Goal: Information Seeking & Learning: Check status

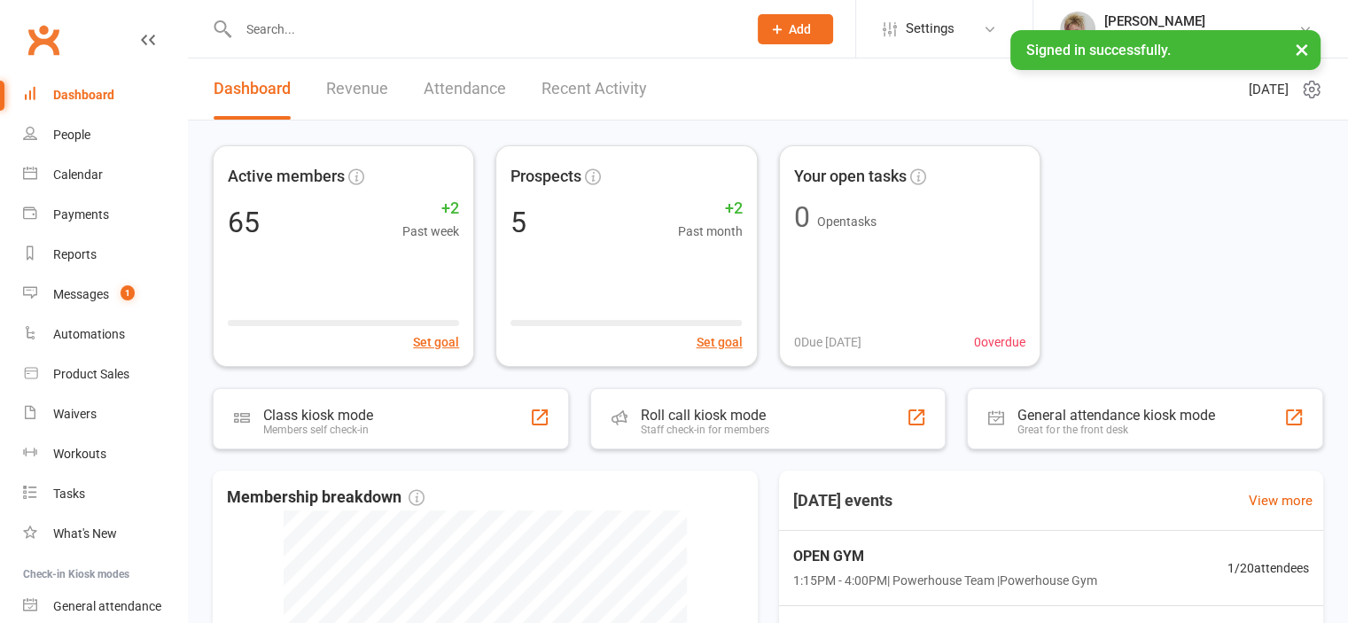
click at [337, 24] on input "text" at bounding box center [484, 29] width 502 height 25
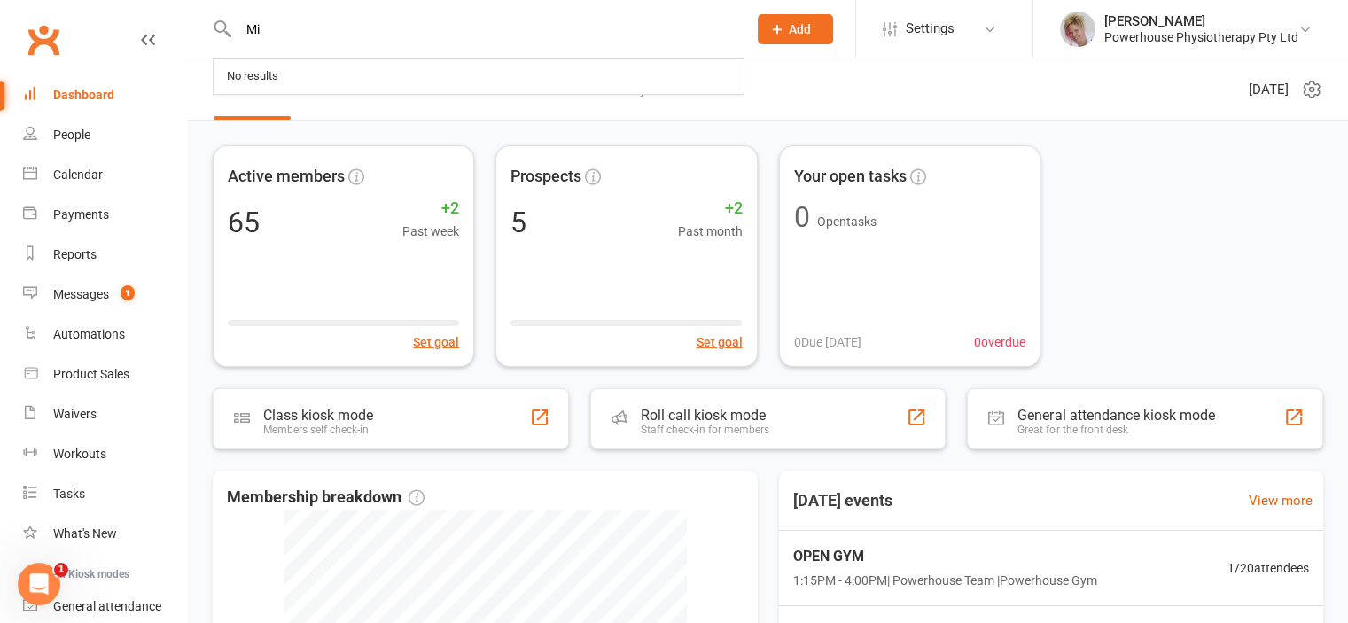
type input "M"
click at [470, 93] on link "Attendance" at bounding box center [465, 89] width 82 height 61
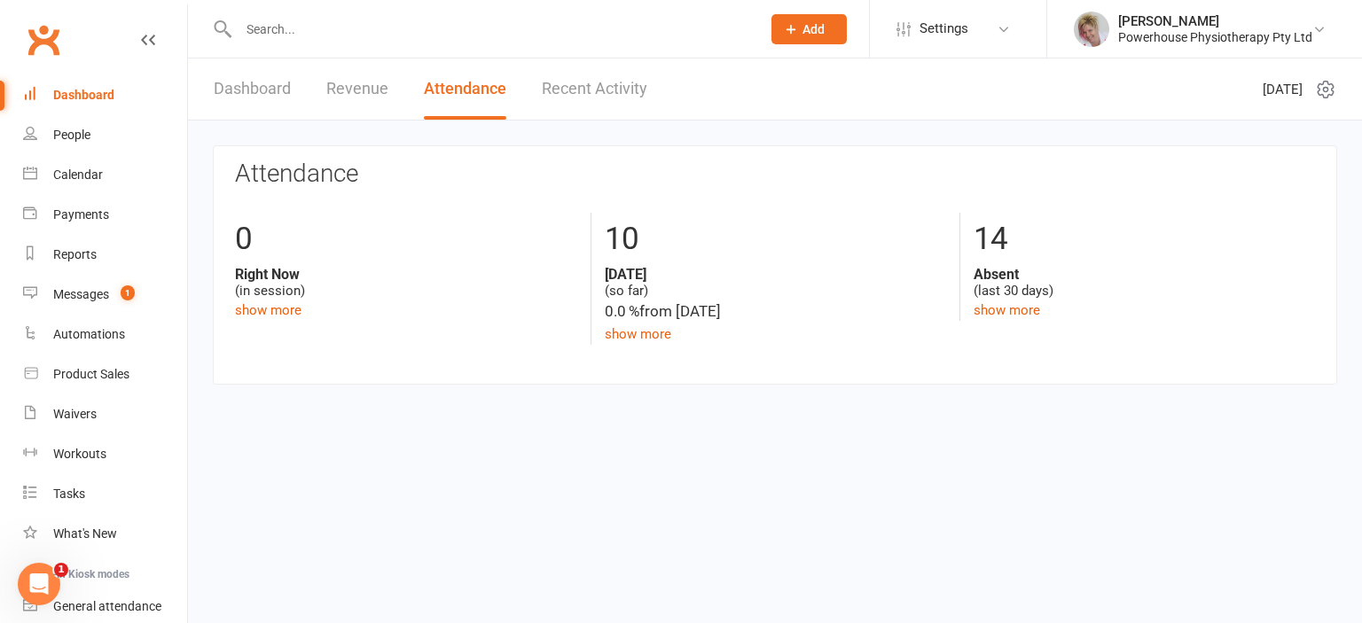
click at [254, 83] on link "Dashboard" at bounding box center [252, 89] width 77 height 61
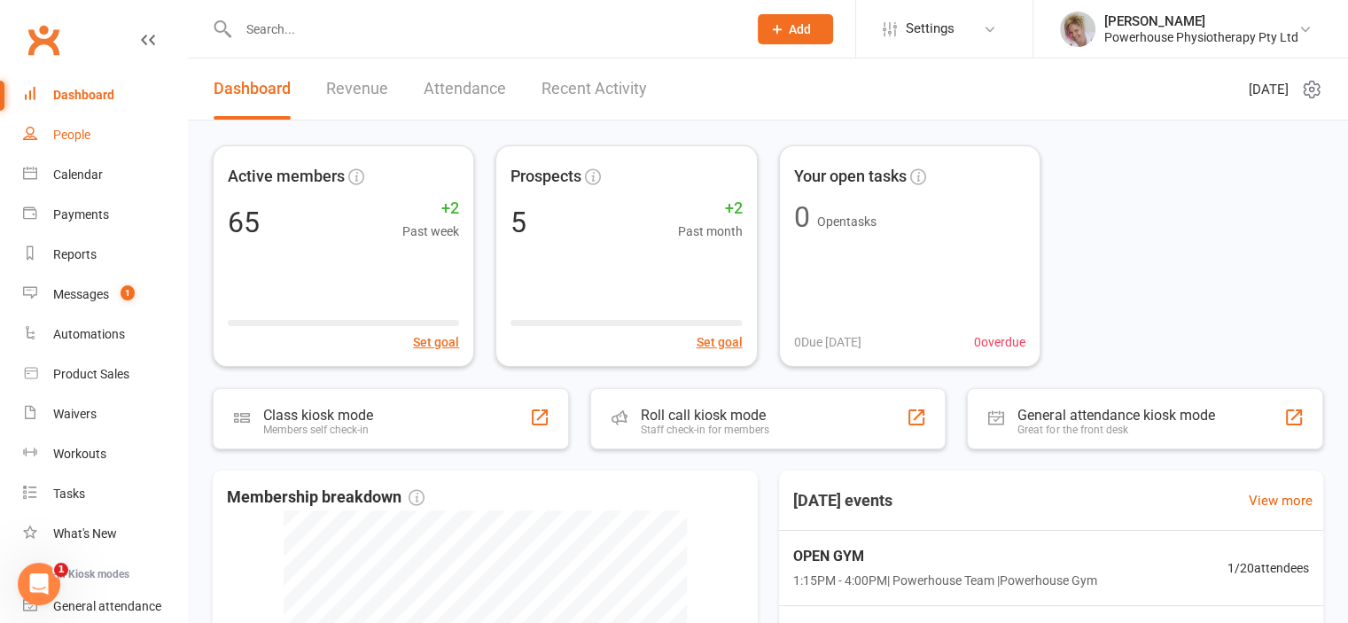
click at [90, 132] on div "People" at bounding box center [71, 135] width 37 height 14
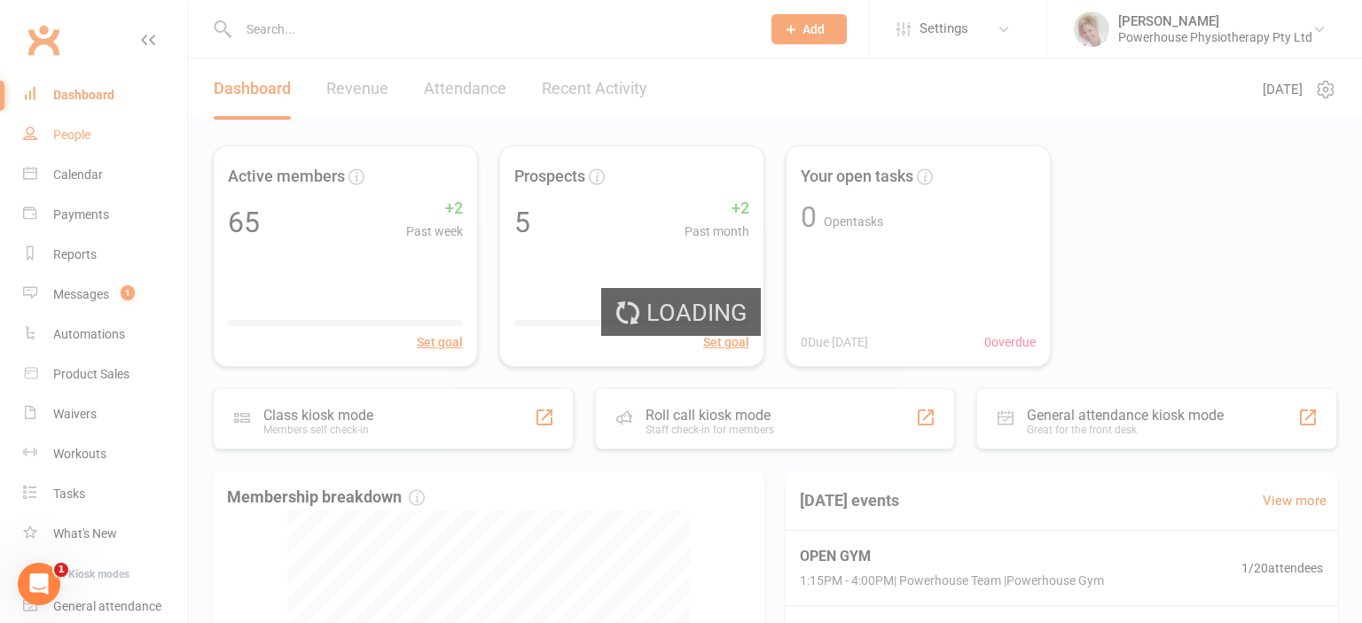
select select "100"
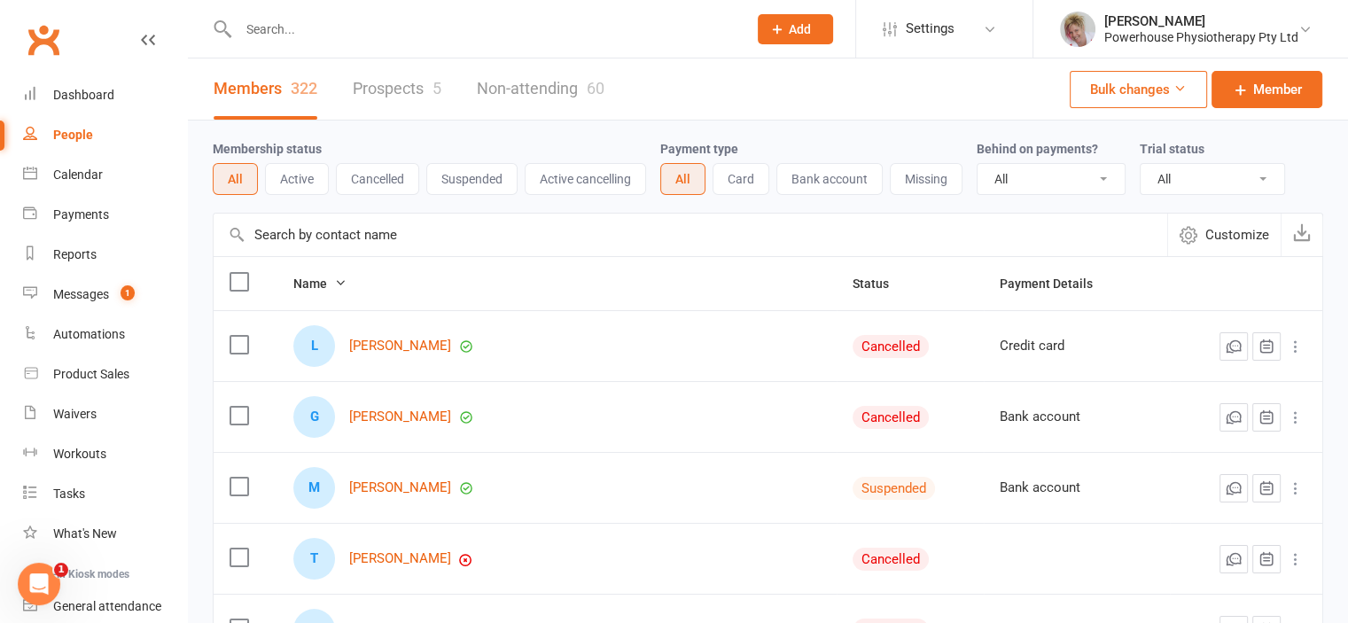
click at [300, 182] on button "Active" at bounding box center [297, 179] width 64 height 32
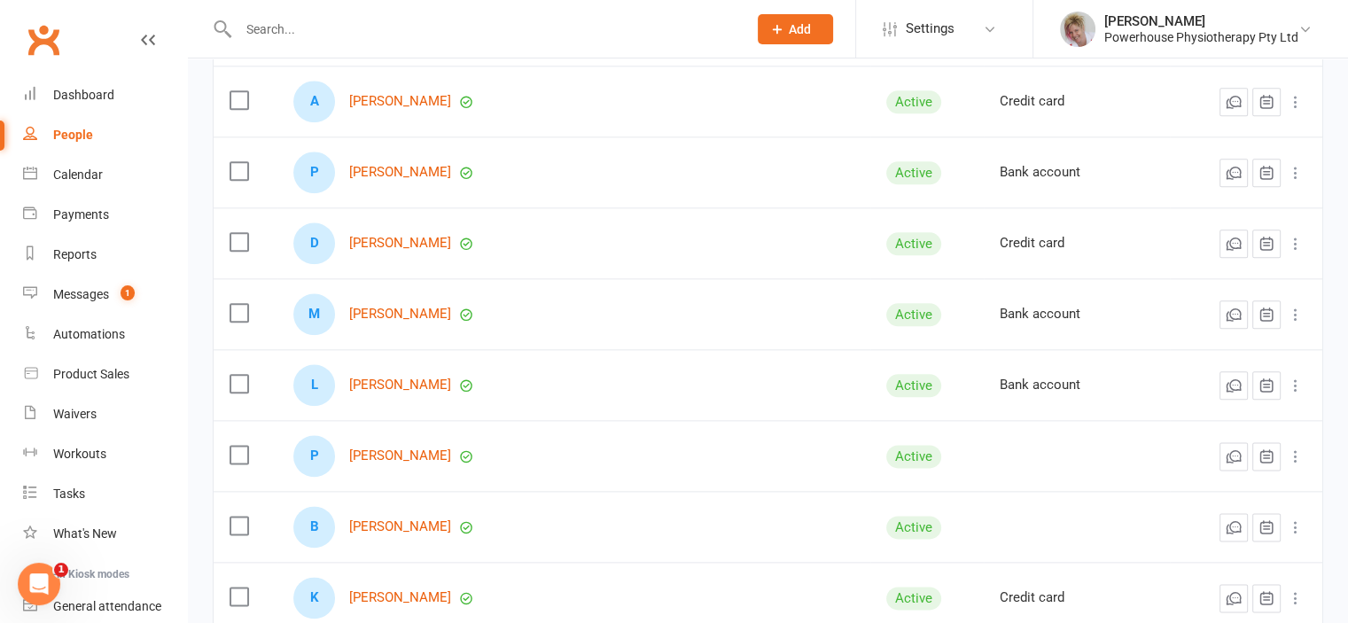
scroll to position [2090, 0]
click at [416, 307] on link "[PERSON_NAME]" at bounding box center [400, 312] width 102 height 15
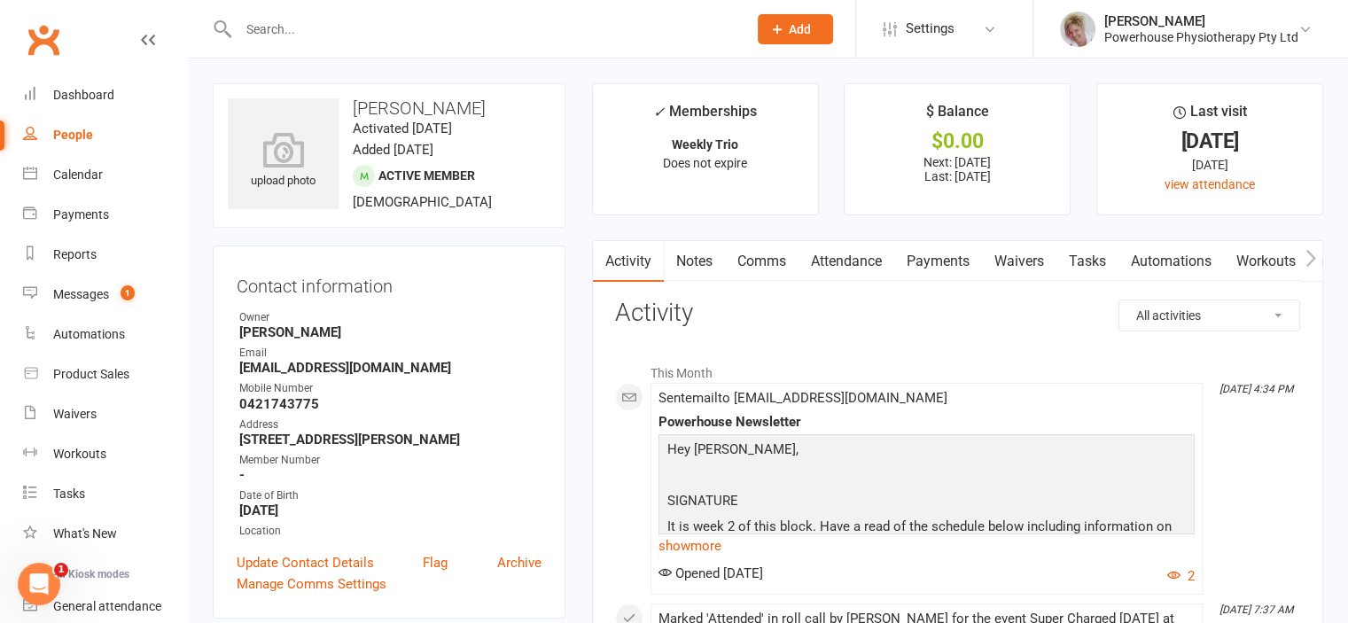
click at [919, 268] on link "Payments" at bounding box center [938, 261] width 88 height 41
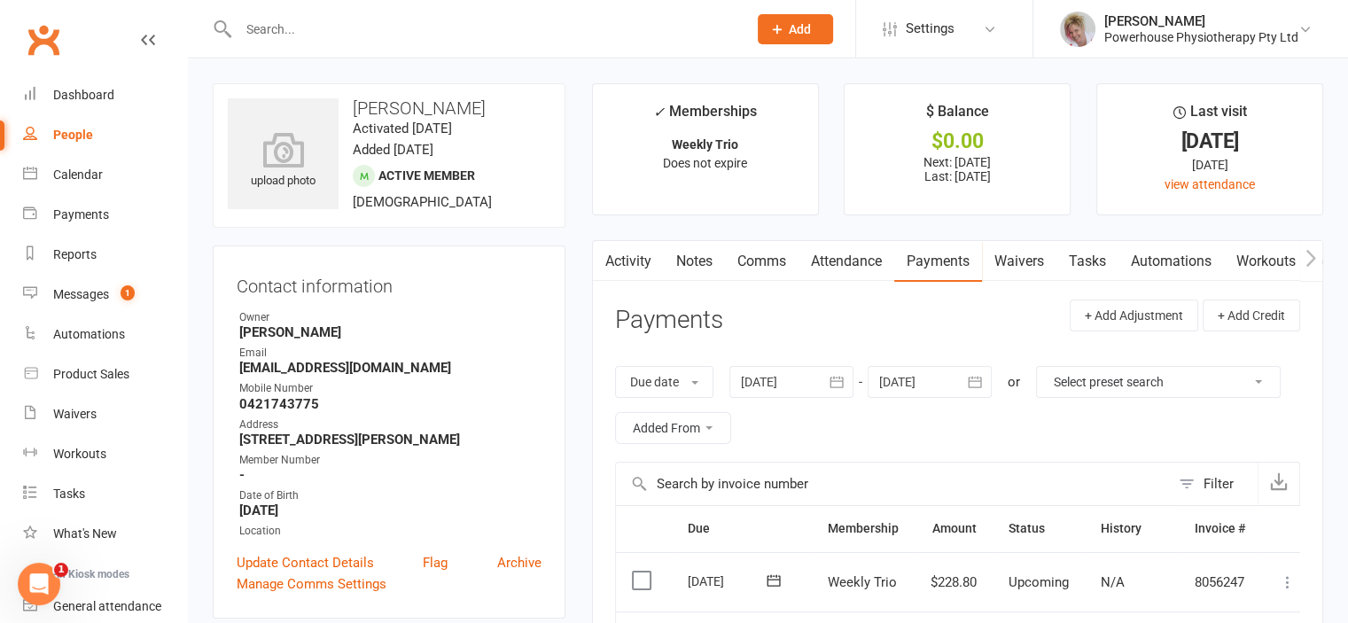
click at [768, 371] on div at bounding box center [792, 382] width 124 height 32
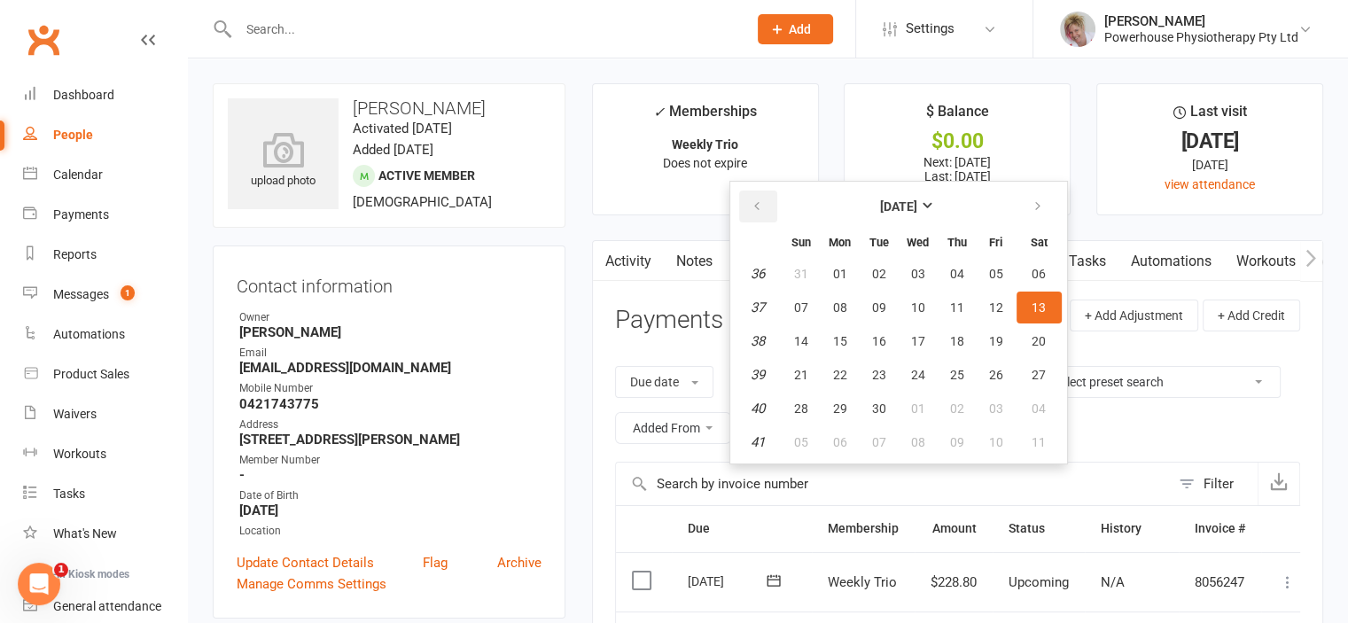
click at [756, 202] on icon "button" at bounding box center [757, 206] width 12 height 14
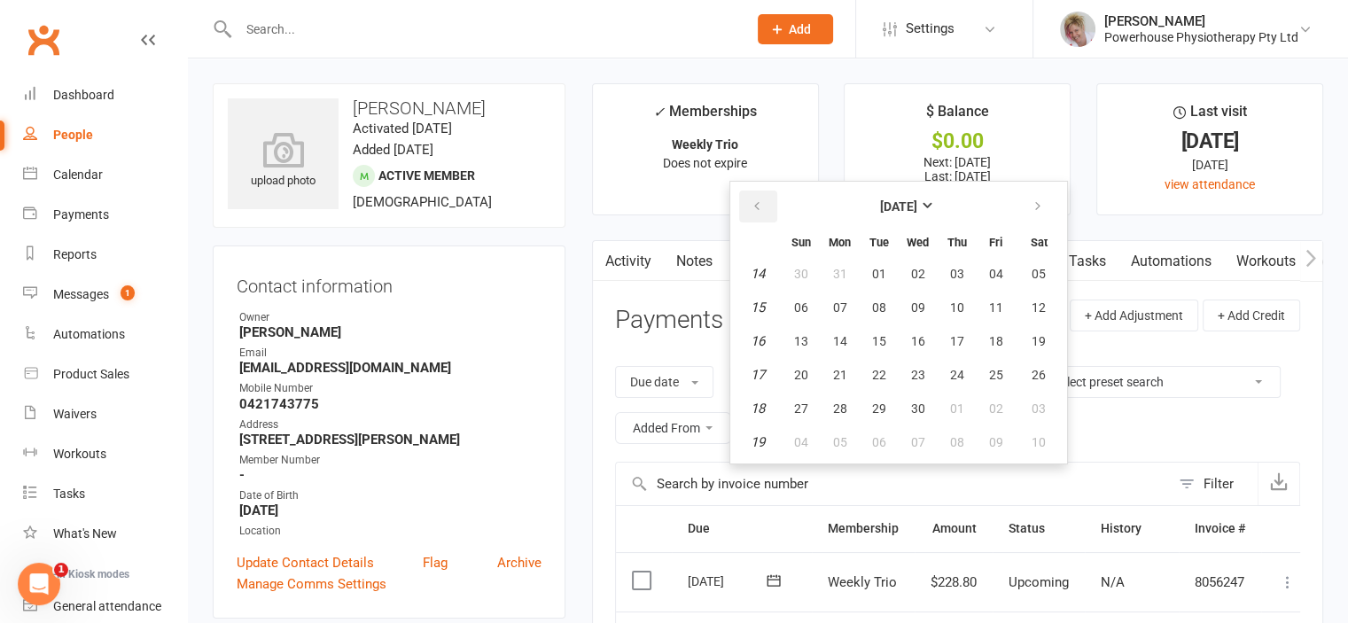
click at [756, 202] on icon "button" at bounding box center [757, 206] width 12 height 14
click at [760, 270] on em "9" at bounding box center [757, 274] width 7 height 16
click at [760, 302] on em "10" at bounding box center [758, 308] width 14 height 16
click at [808, 306] on span "02" at bounding box center [801, 307] width 14 height 14
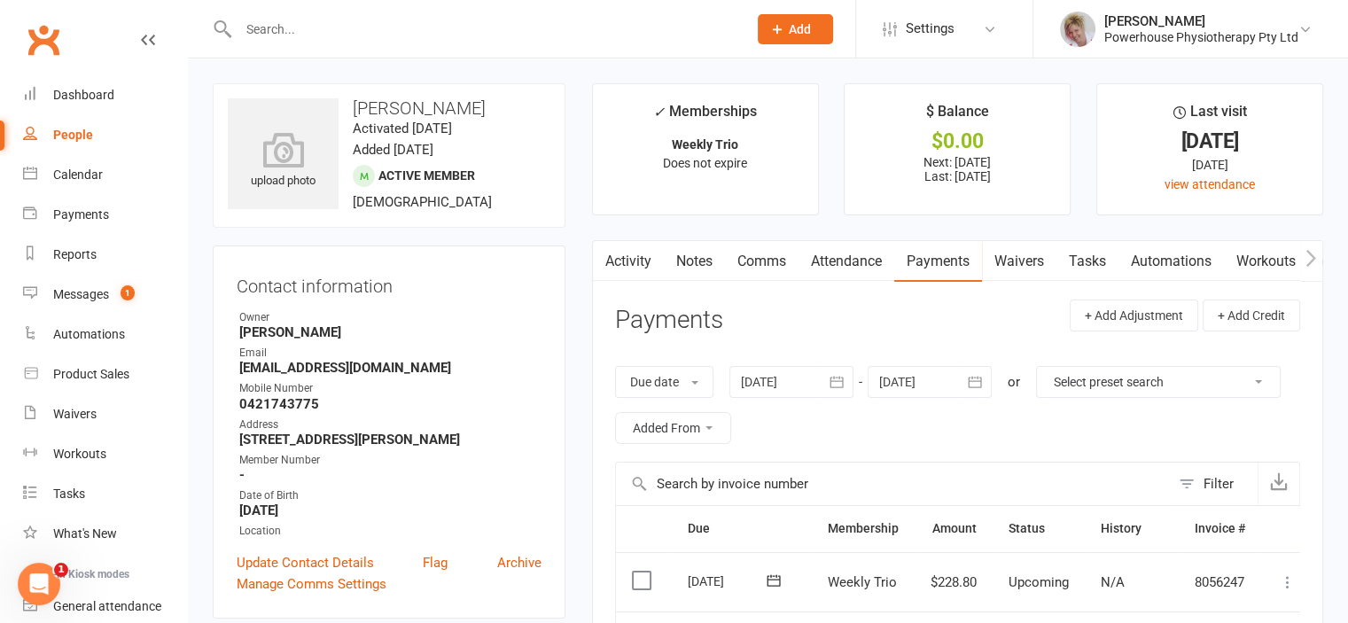
click at [933, 258] on link "Payments" at bounding box center [938, 261] width 88 height 41
click at [777, 373] on div at bounding box center [792, 382] width 124 height 32
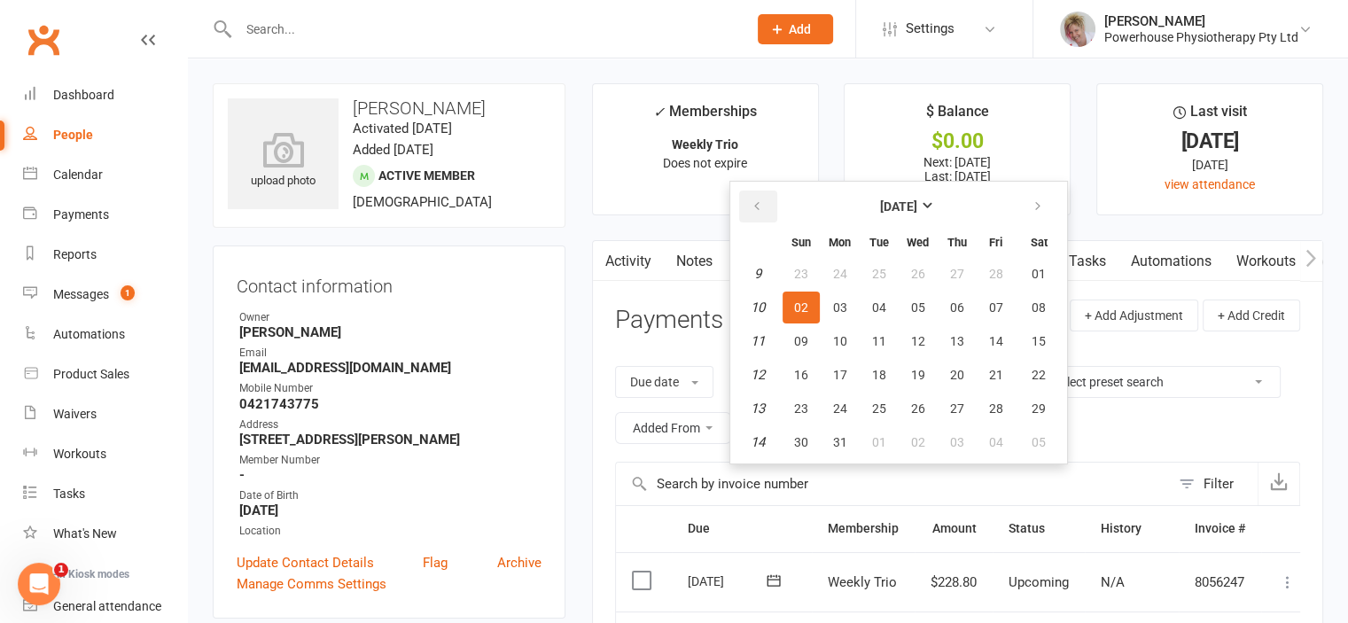
click at [761, 207] on icon "button" at bounding box center [757, 206] width 12 height 14
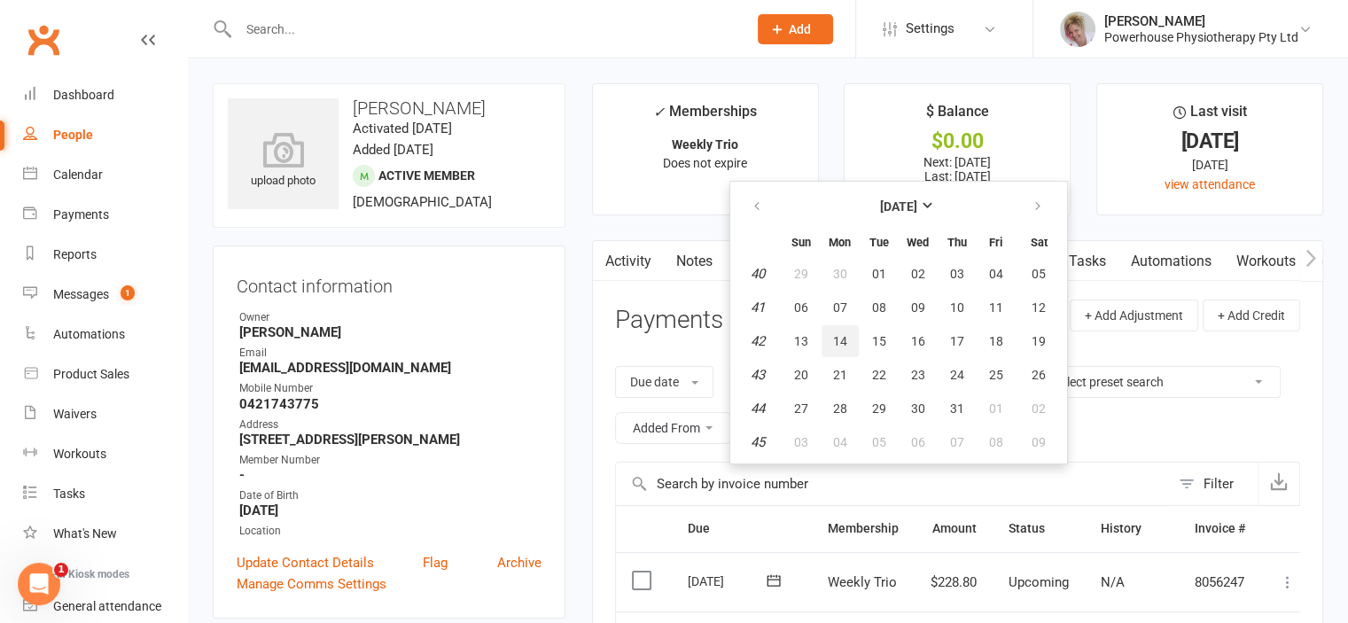
click at [850, 339] on button "14" at bounding box center [840, 341] width 37 height 32
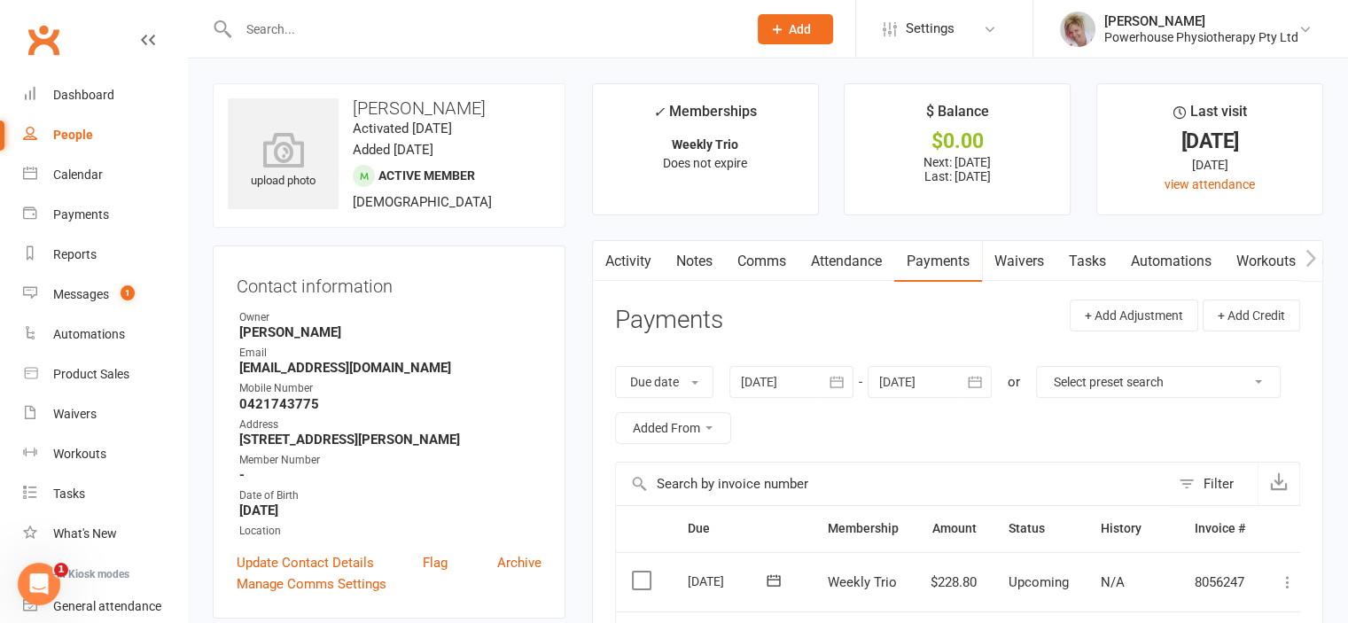
click at [810, 377] on div at bounding box center [792, 382] width 124 height 32
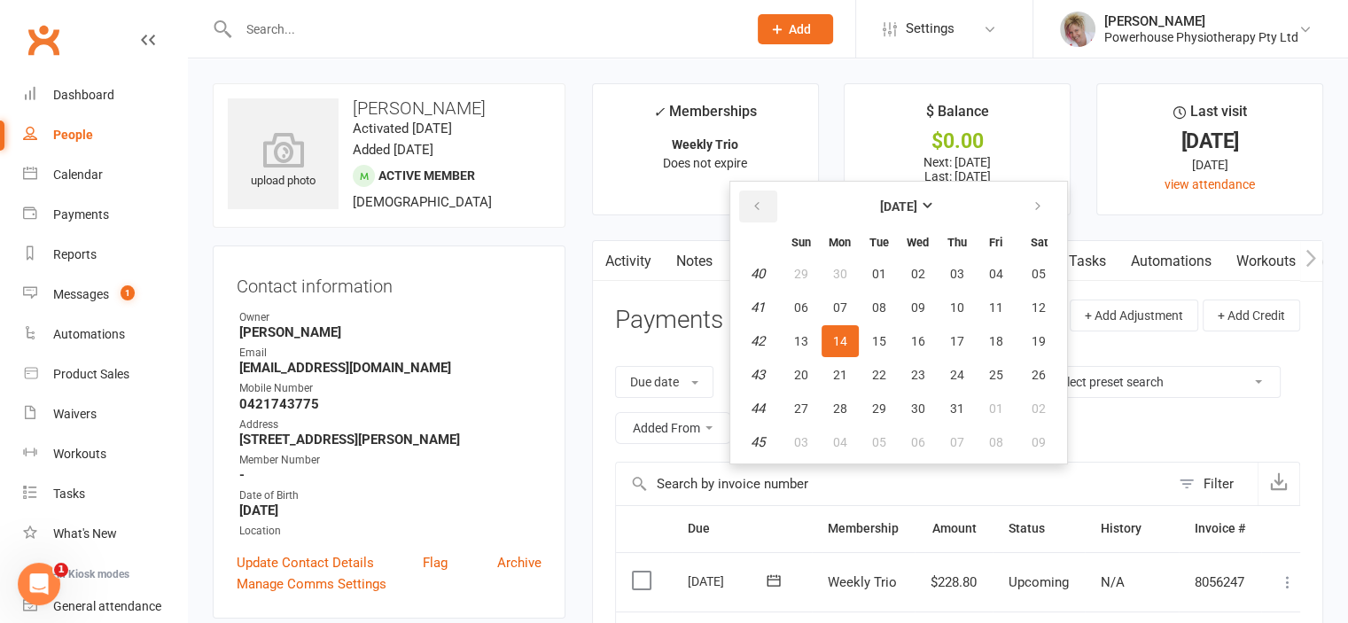
click at [761, 206] on icon "button" at bounding box center [757, 206] width 12 height 14
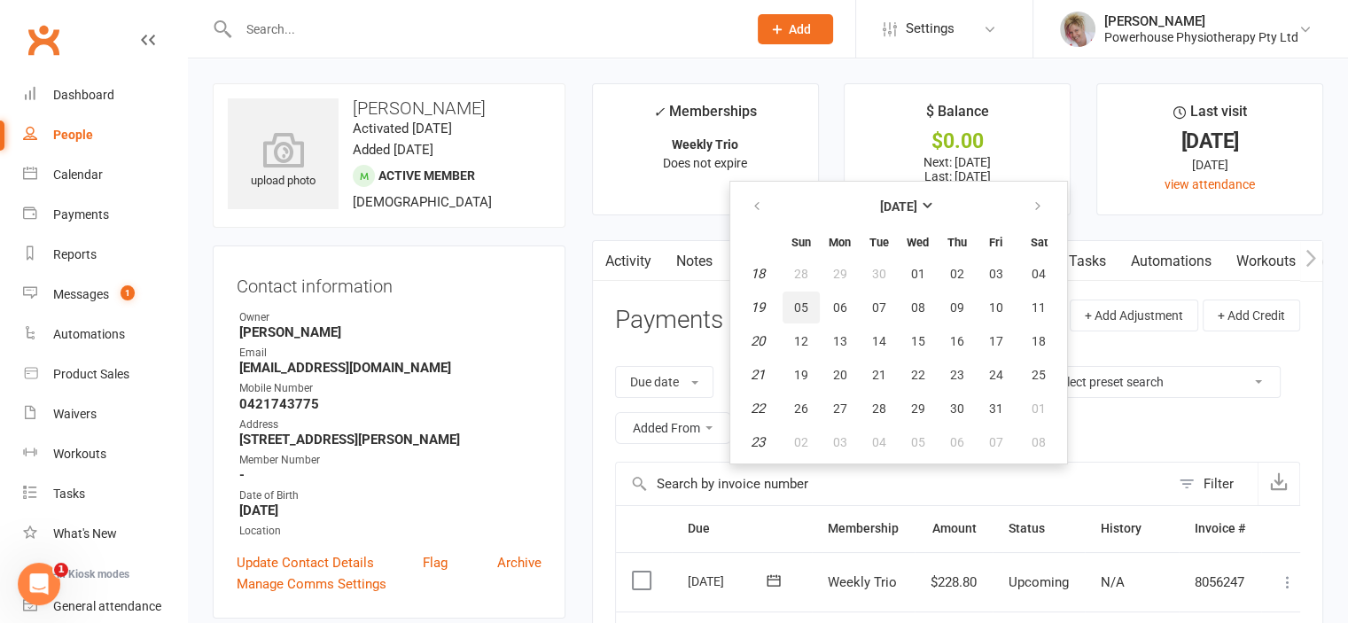
click at [808, 312] on span "05" at bounding box center [801, 307] width 14 height 14
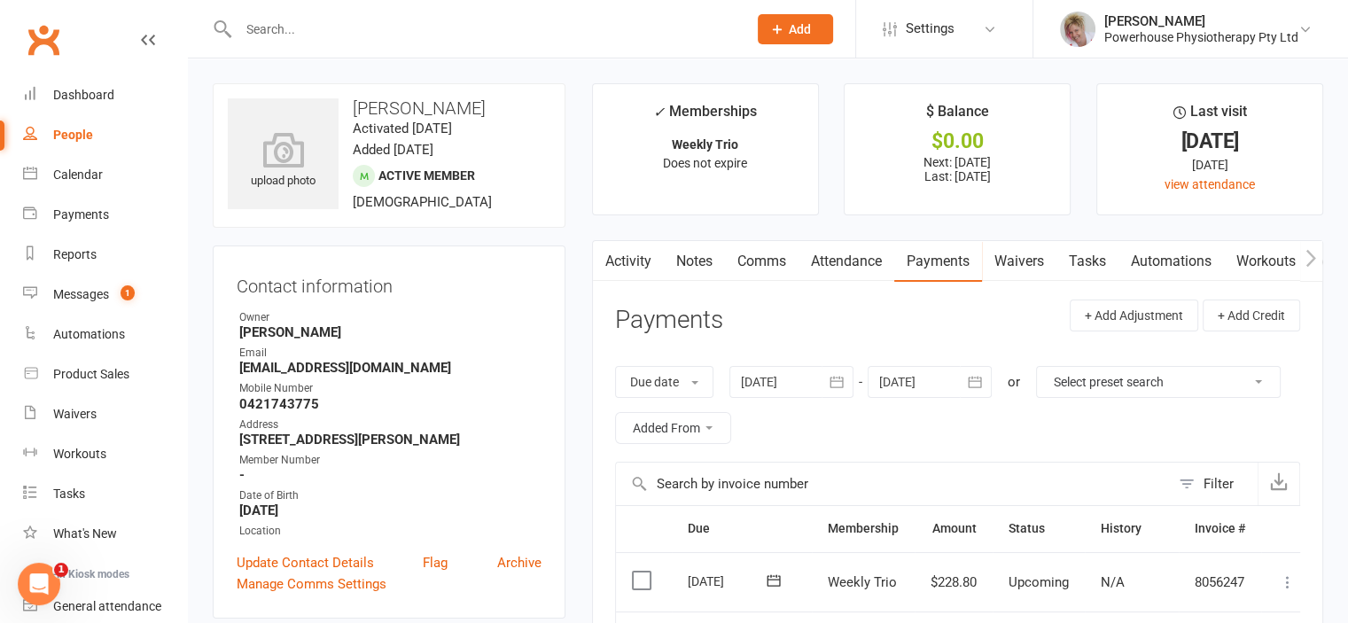
scroll to position [1, 0]
click at [808, 379] on div at bounding box center [792, 381] width 124 height 32
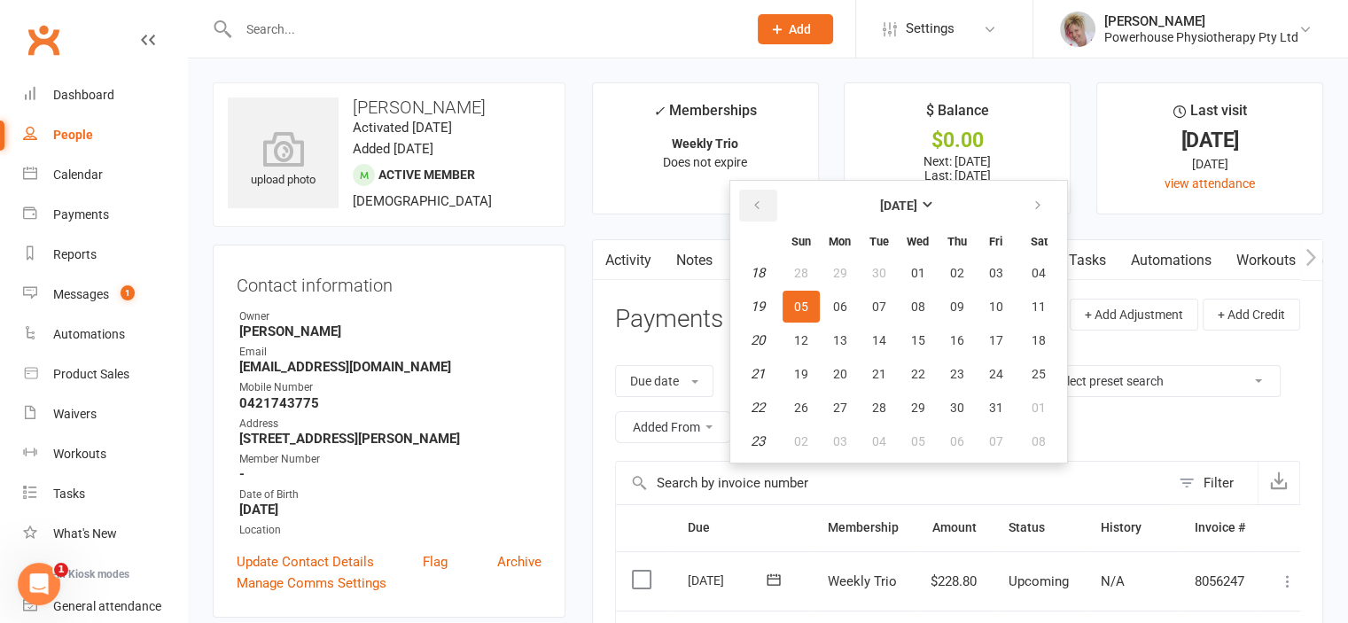
click at [762, 199] on icon "button" at bounding box center [757, 206] width 12 height 14
click at [816, 385] on button "17" at bounding box center [801, 374] width 37 height 32
type input "[DATE]"
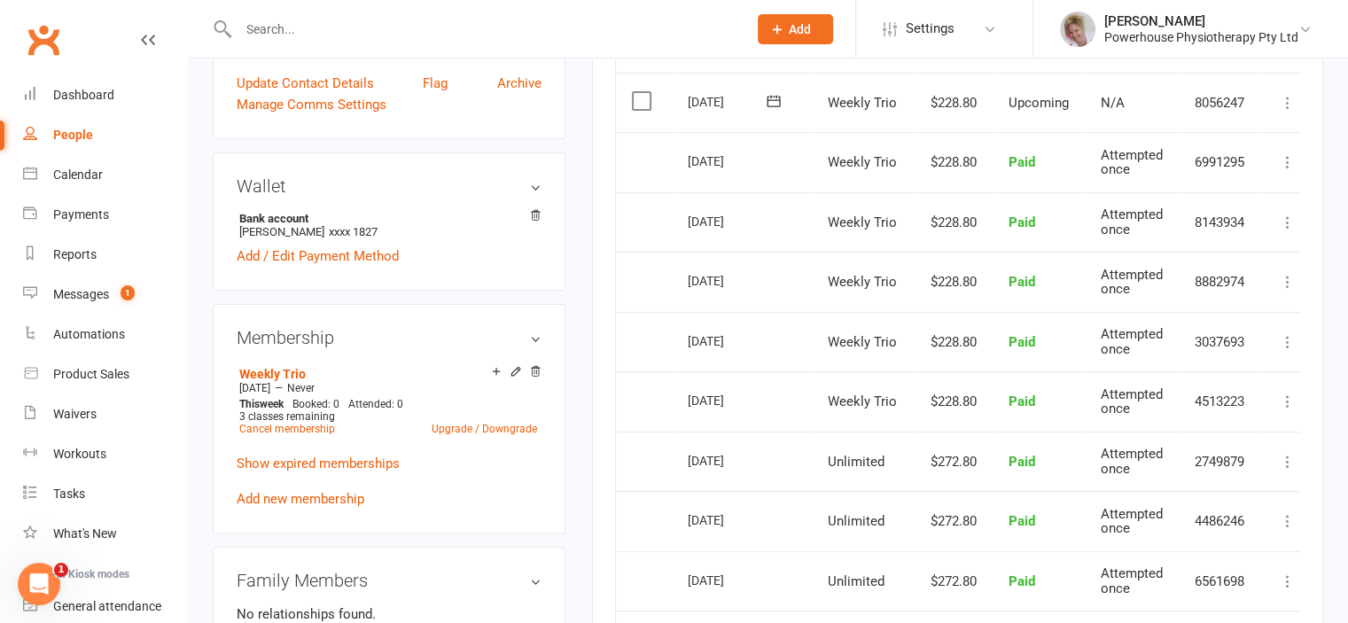
scroll to position [479, 0]
click at [133, 297] on span "1" at bounding box center [128, 292] width 14 height 15
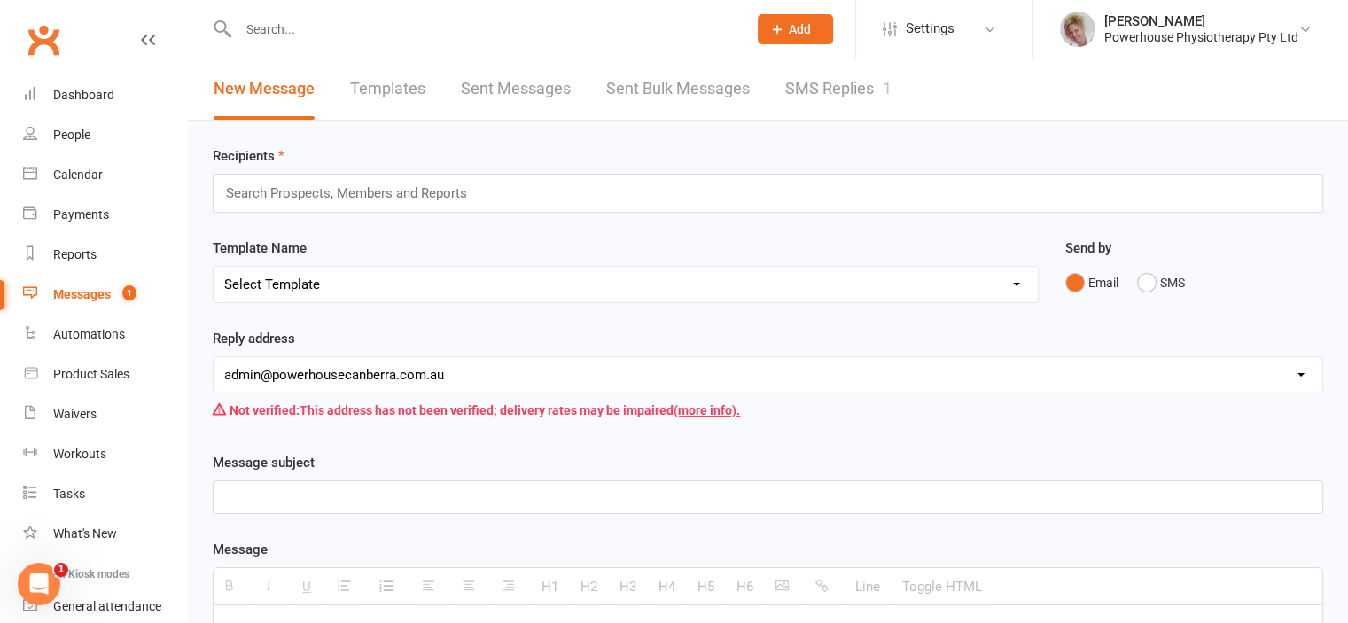
click at [812, 83] on link "SMS Replies 1" at bounding box center [838, 89] width 106 height 61
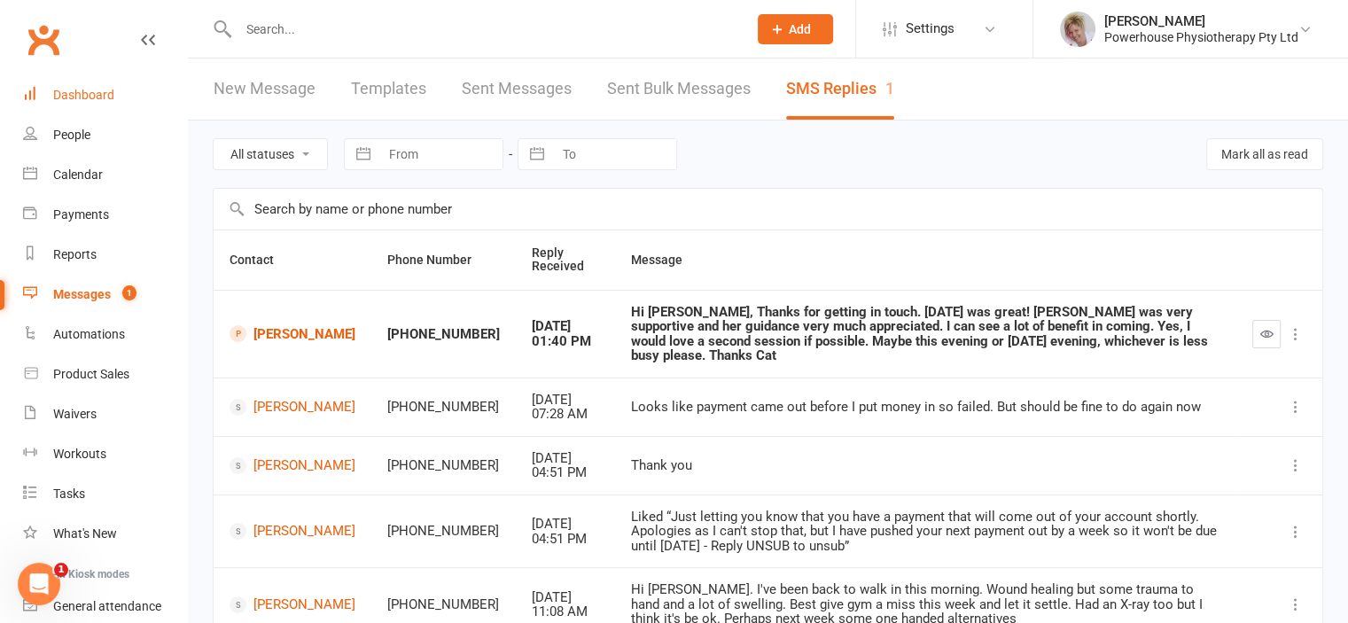
click at [95, 98] on div "Dashboard" at bounding box center [83, 95] width 61 height 14
